Goal: Task Accomplishment & Management: Manage account settings

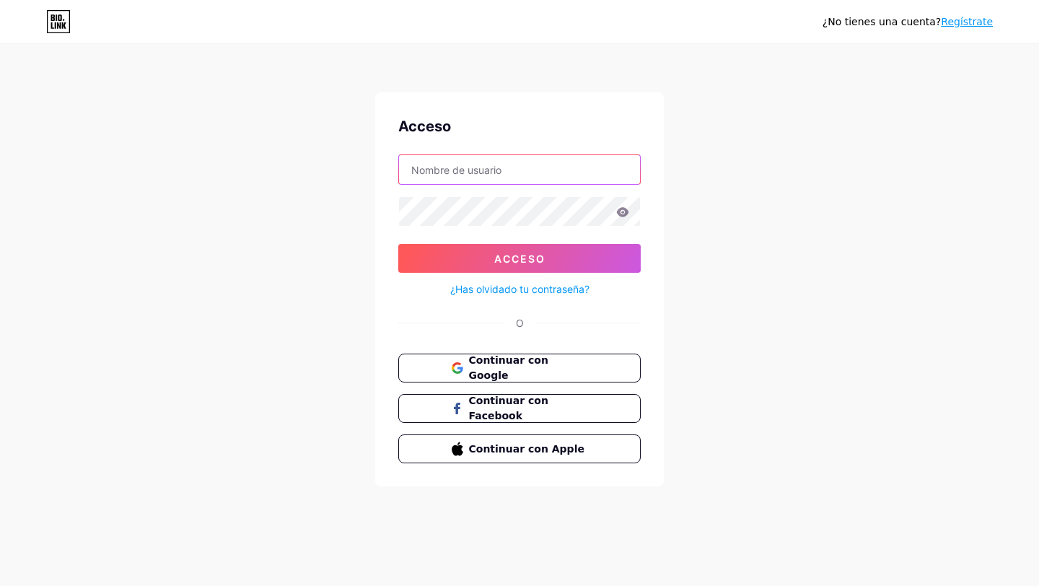
click at [468, 178] on input "text" at bounding box center [519, 169] width 241 height 29
type input "anairam8888@gmail.com"
click at [575, 367] on span "Continuar con Google" at bounding box center [528, 368] width 121 height 31
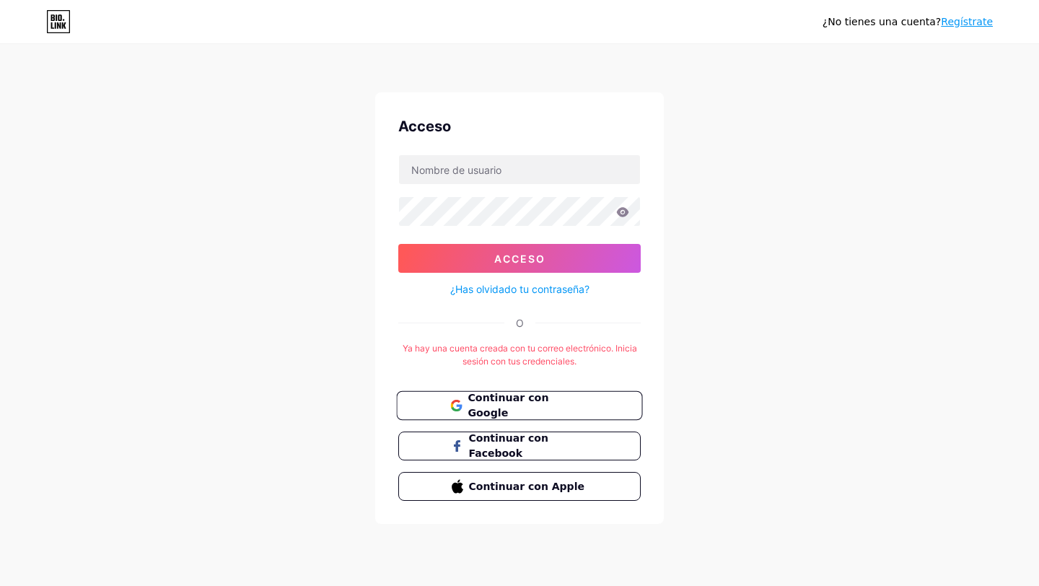
click at [531, 395] on button "Continuar con Google" at bounding box center [519, 406] width 246 height 30
click at [510, 174] on input "text" at bounding box center [519, 169] width 241 height 29
type input "[EMAIL_ADDRESS][DOMAIN_NAME]"
click at [398, 244] on button "Acceso" at bounding box center [519, 258] width 243 height 29
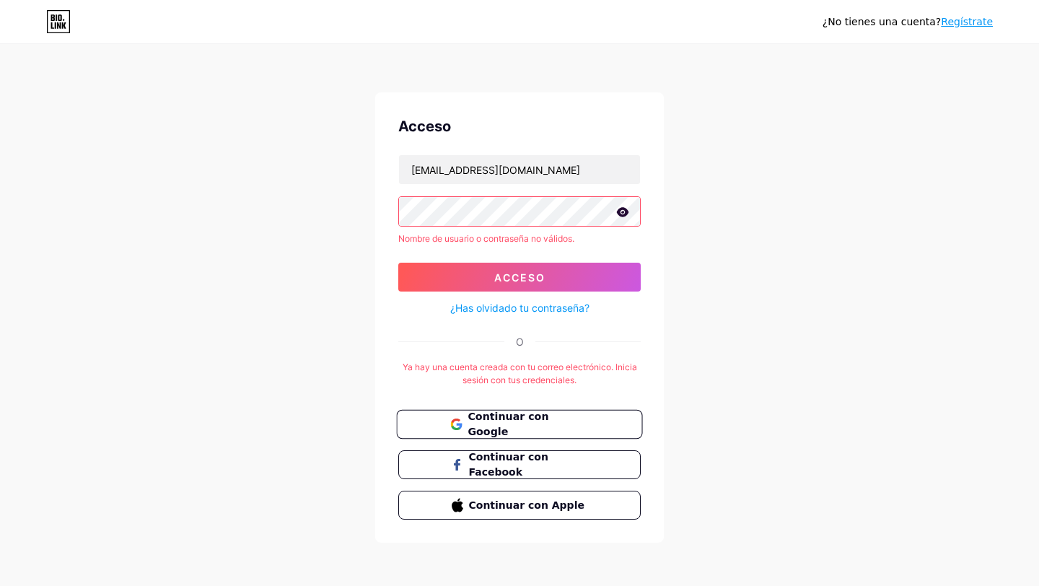
click at [539, 427] on font "Continuar con Google" at bounding box center [508, 424] width 81 height 27
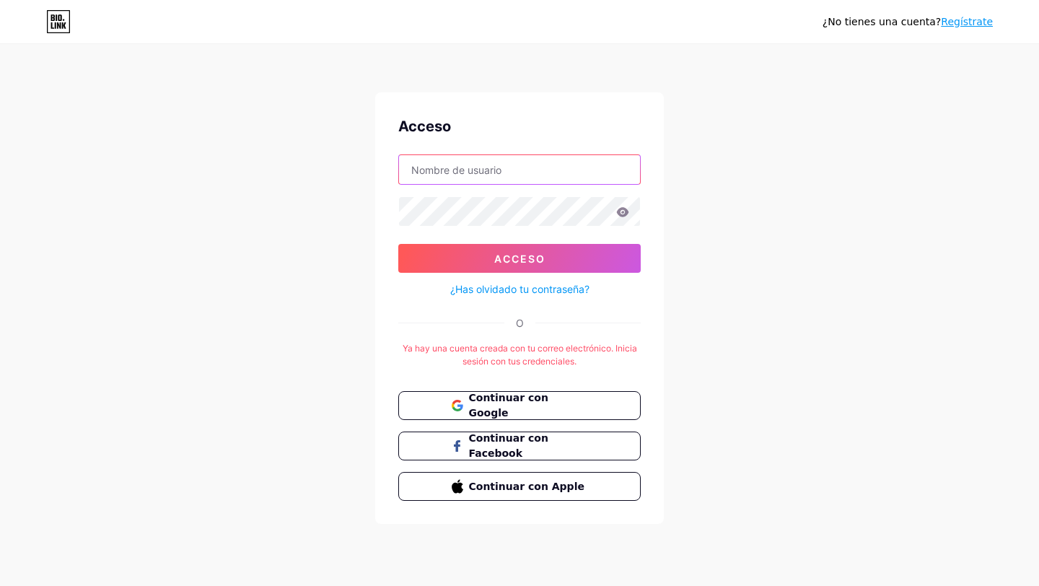
click at [459, 176] on input "text" at bounding box center [519, 169] width 241 height 29
type input "[EMAIL_ADDRESS][DOMAIN_NAME]"
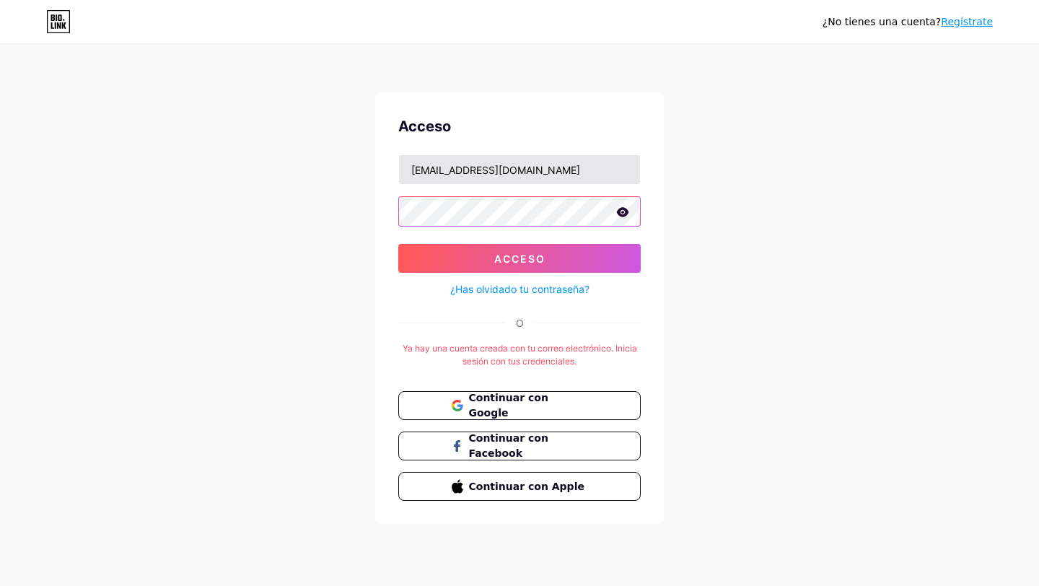
click at [398, 244] on button "Acceso" at bounding box center [519, 258] width 243 height 29
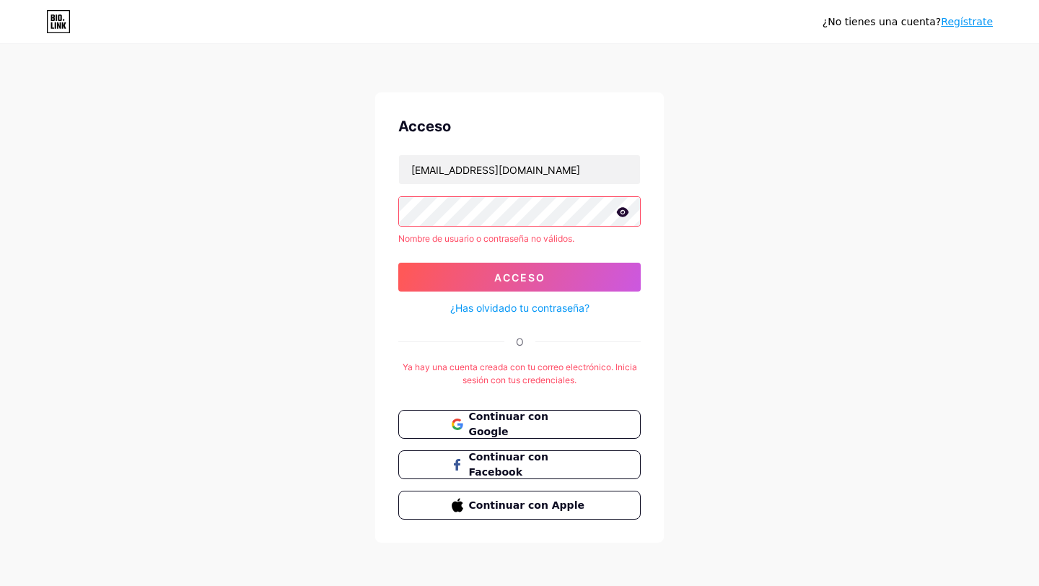
click at [624, 216] on icon at bounding box center [623, 211] width 12 height 9
click at [336, 218] on div "¿No tienes una cuenta? Regístrate Acceso anairam8888@gmail.com Nombre de usuari…" at bounding box center [519, 294] width 1039 height 589
click at [355, 214] on div "¿No tienes una cuenta? Regístrate Acceso anairam8888@gmail.com Nombre de usuari…" at bounding box center [519, 294] width 1039 height 589
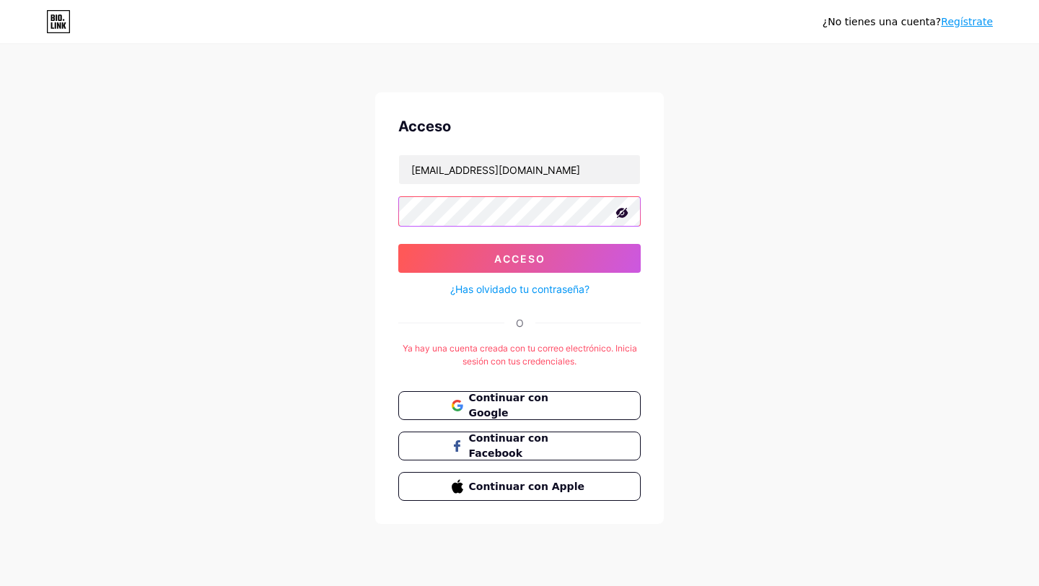
click at [398, 244] on button "Acceso" at bounding box center [519, 258] width 243 height 29
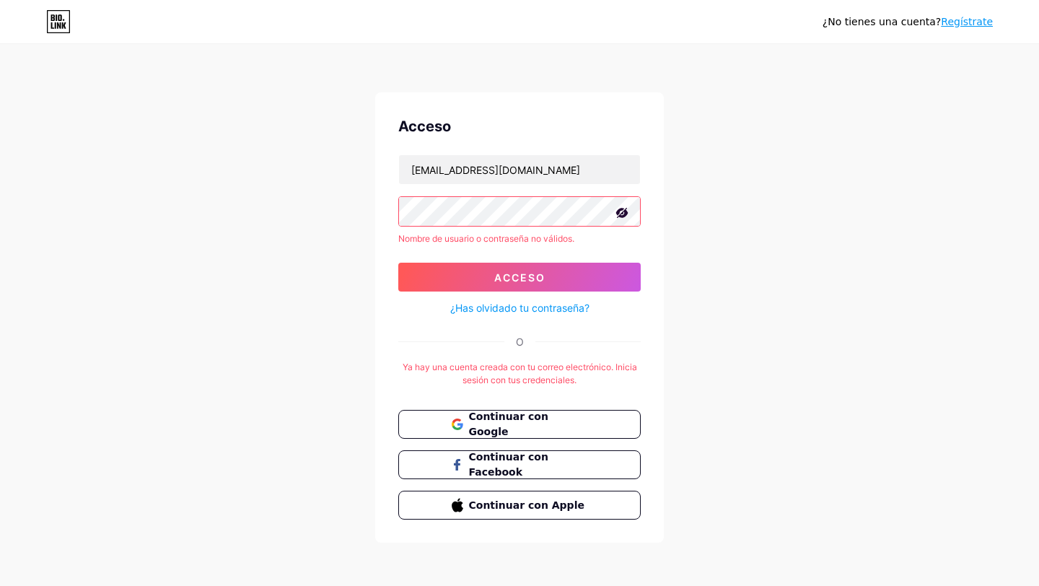
click at [378, 209] on div "Acceso anairam8888@gmail.com Nombre de usuario o contraseña no válidos. Acceso …" at bounding box center [519, 317] width 289 height 450
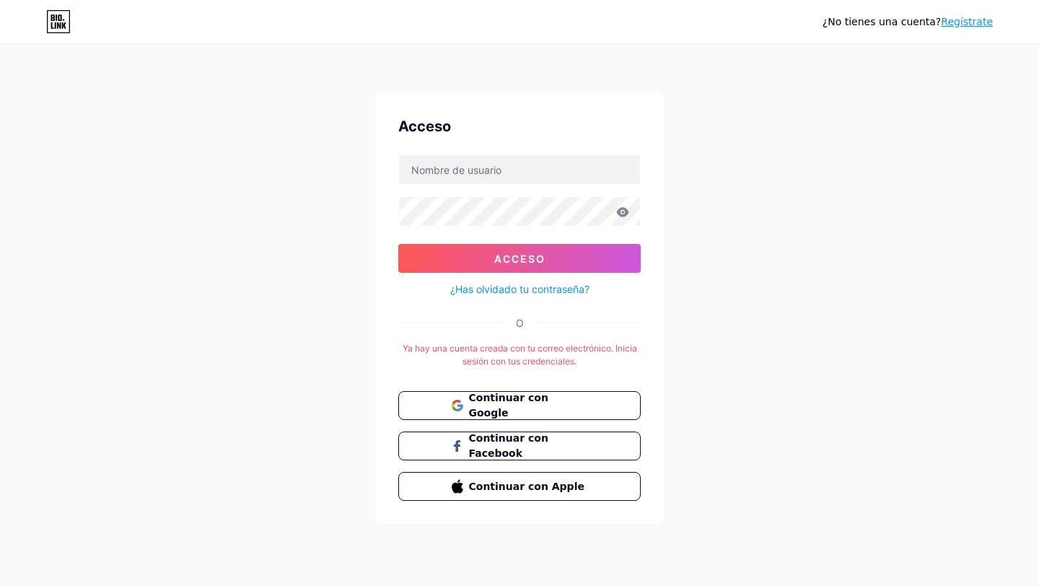
click at [820, 483] on div "¿No tienes una cuenta? Regístrate Acceso Acceso ¿Has olvidado tu contraseña? O …" at bounding box center [519, 285] width 1039 height 570
click at [527, 173] on input "text" at bounding box center [519, 169] width 241 height 29
type input "[EMAIL_ADDRESS][DOMAIN_NAME]"
